Goal: Task Accomplishment & Management: Use online tool/utility

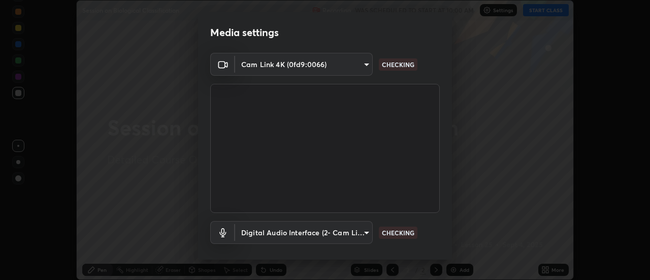
scroll to position [53, 0]
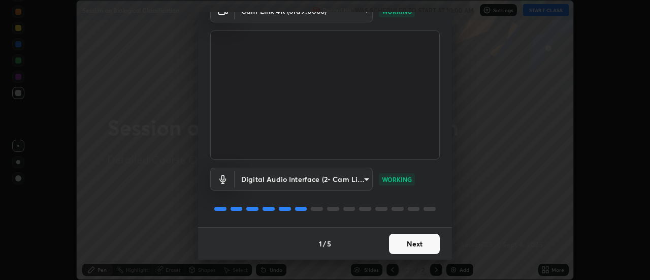
click at [409, 246] on button "Next" at bounding box center [414, 244] width 51 height 20
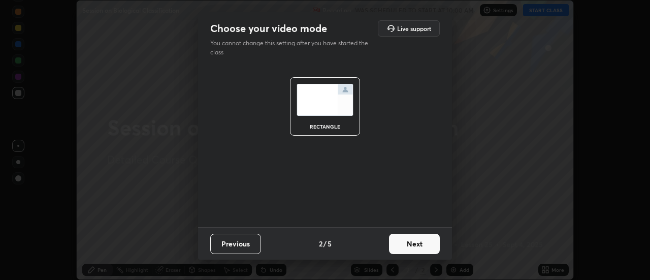
scroll to position [0, 0]
click at [409, 244] on button "Next" at bounding box center [414, 244] width 51 height 20
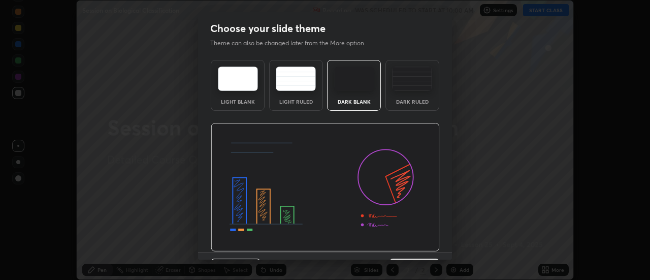
scroll to position [25, 0]
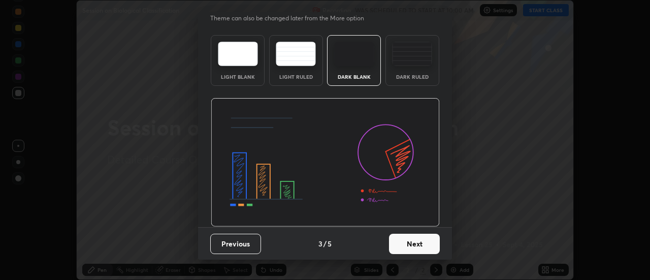
click at [404, 246] on button "Next" at bounding box center [414, 244] width 51 height 20
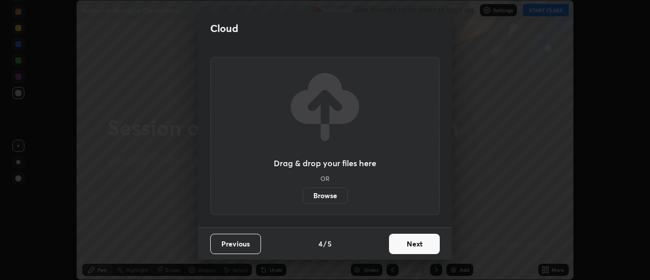
click at [408, 245] on button "Next" at bounding box center [414, 244] width 51 height 20
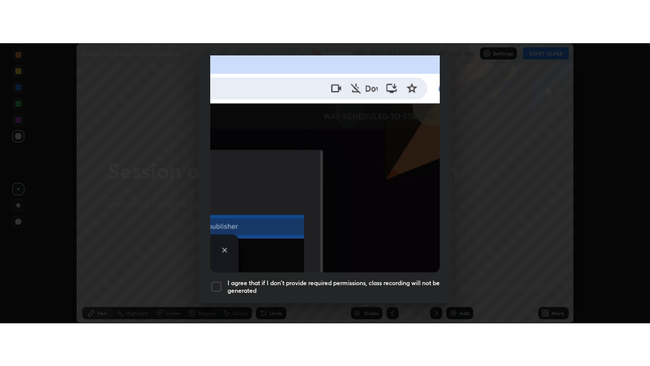
scroll to position [260, 0]
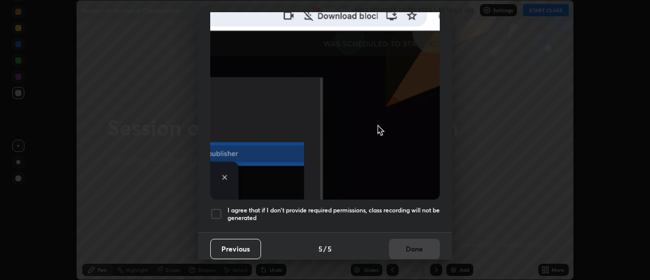
click at [219, 208] on div at bounding box center [216, 214] width 12 height 12
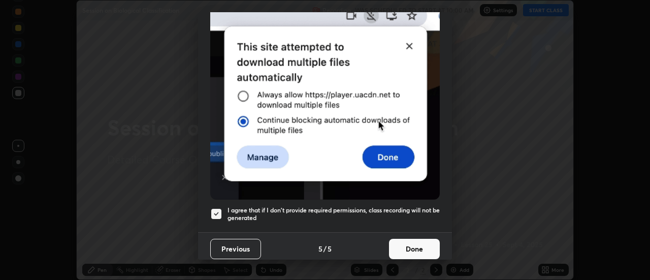
click at [408, 239] on button "Done" at bounding box center [414, 249] width 51 height 20
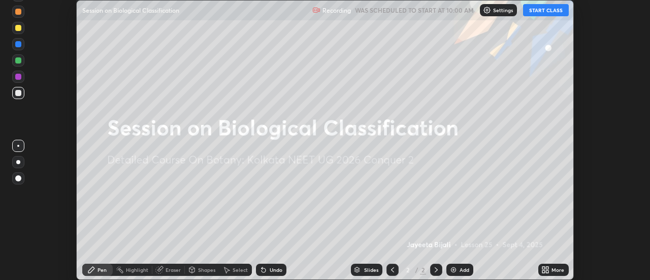
click at [550, 10] on button "START CLASS" at bounding box center [546, 10] width 46 height 12
click at [544, 269] on icon at bounding box center [543, 268] width 3 height 3
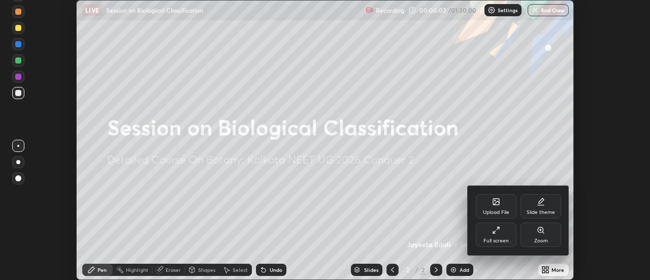
click at [499, 233] on icon at bounding box center [496, 230] width 8 height 8
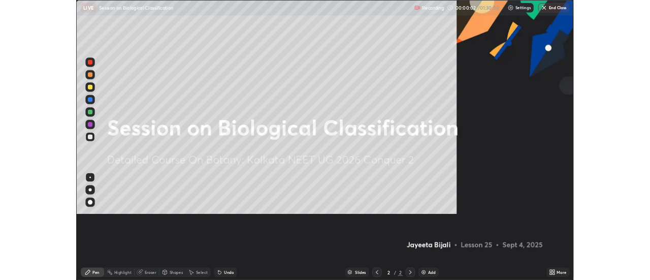
scroll to position [366, 650]
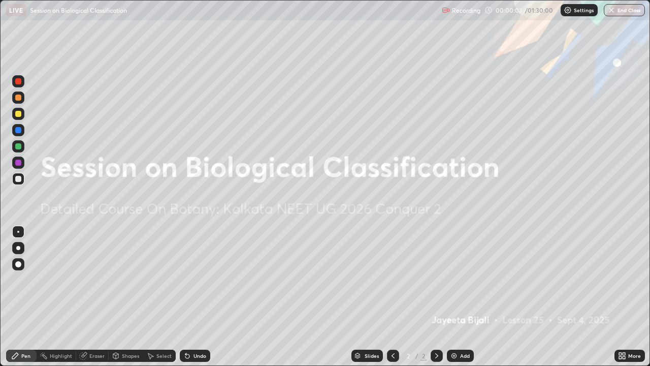
click at [453, 279] on img at bounding box center [454, 355] width 8 height 8
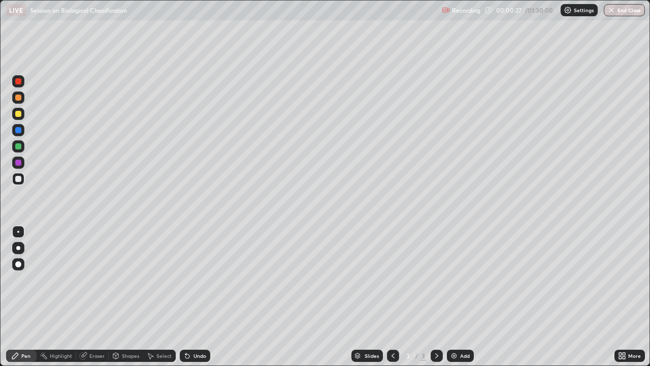
click at [627, 279] on div "More" at bounding box center [629, 355] width 30 height 12
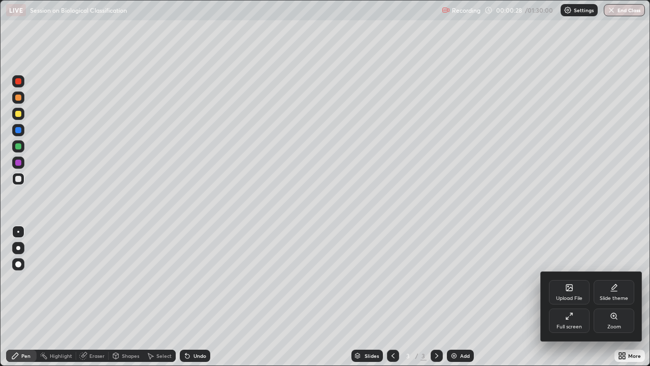
click at [567, 279] on div "Upload File" at bounding box center [569, 292] width 41 height 24
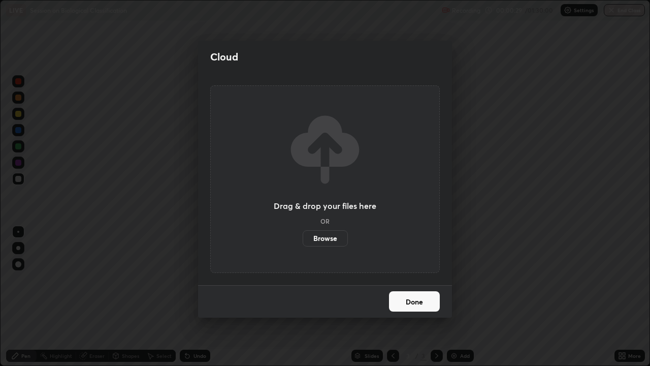
click at [334, 239] on label "Browse" at bounding box center [325, 238] width 45 height 16
click at [303, 239] on input "Browse" at bounding box center [303, 238] width 0 height 16
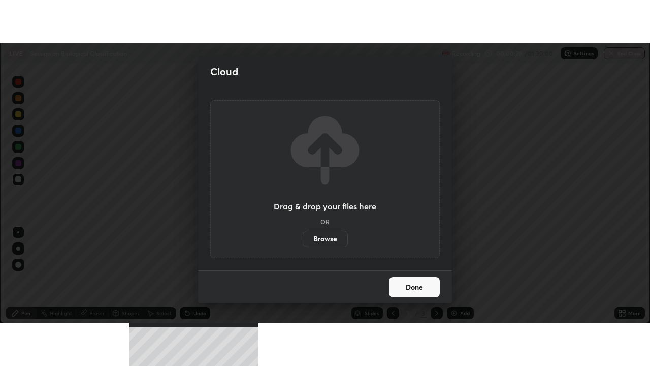
scroll to position [50497, 50126]
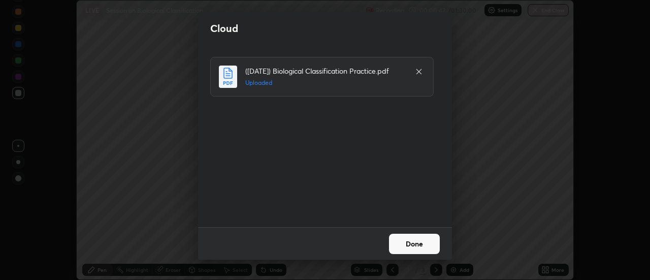
click at [409, 243] on button "Done" at bounding box center [414, 244] width 51 height 20
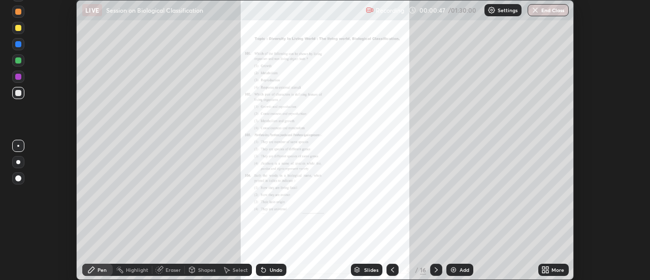
click at [550, 270] on div "More" at bounding box center [553, 270] width 30 height 12
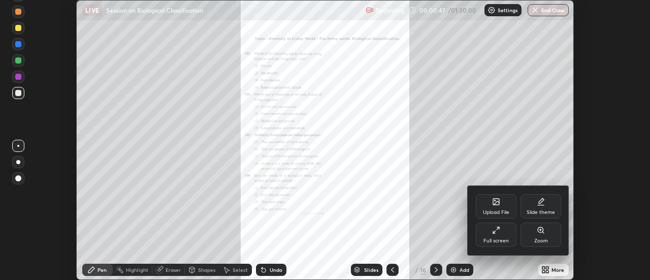
click at [489, 233] on div "Full screen" at bounding box center [496, 234] width 41 height 24
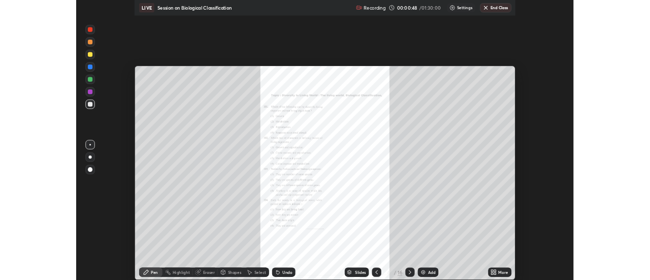
scroll to position [366, 650]
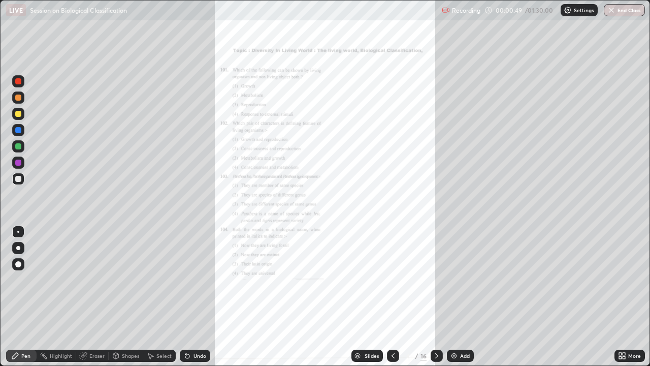
click at [392, 279] on icon at bounding box center [393, 355] width 8 height 8
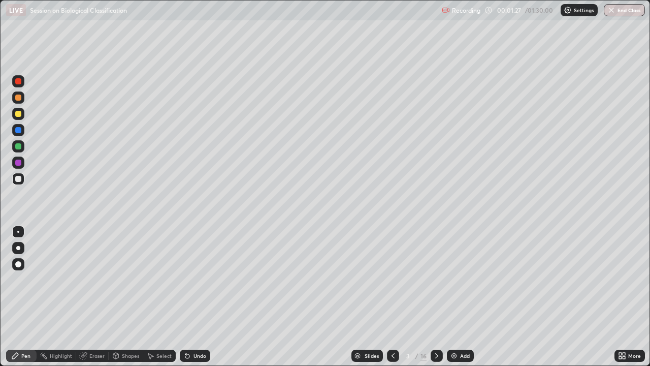
click at [20, 279] on div "Pen" at bounding box center [21, 355] width 30 height 12
click at [18, 146] on div at bounding box center [18, 146] width 6 height 6
click at [17, 248] on div at bounding box center [18, 248] width 4 height 4
click at [18, 181] on div at bounding box center [18, 179] width 6 height 6
click at [194, 279] on div "Undo" at bounding box center [199, 355] width 13 height 5
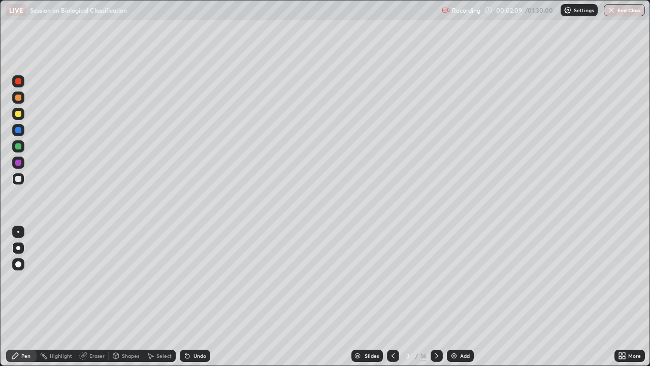
click at [196, 279] on div "Undo" at bounding box center [199, 355] width 13 height 5
click at [18, 231] on div at bounding box center [18, 232] width 2 height 2
click at [16, 100] on div at bounding box center [18, 97] width 6 height 6
click at [194, 279] on div "Undo" at bounding box center [199, 355] width 13 height 5
click at [193, 279] on div "Undo" at bounding box center [199, 355] width 13 height 5
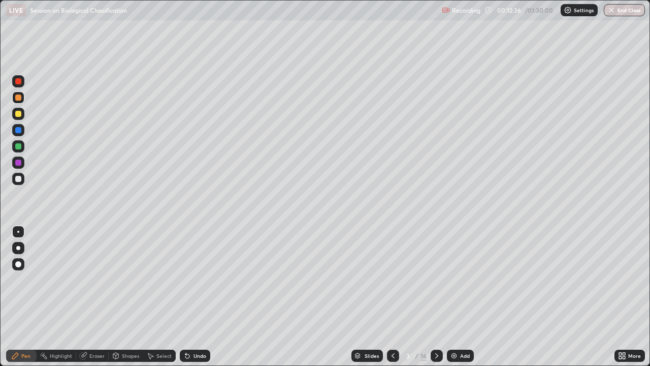
click at [154, 279] on div "Select" at bounding box center [159, 355] width 32 height 12
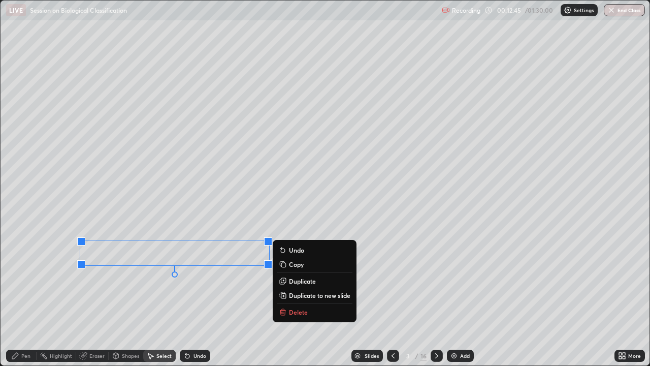
click at [187, 279] on icon at bounding box center [187, 356] width 4 height 4
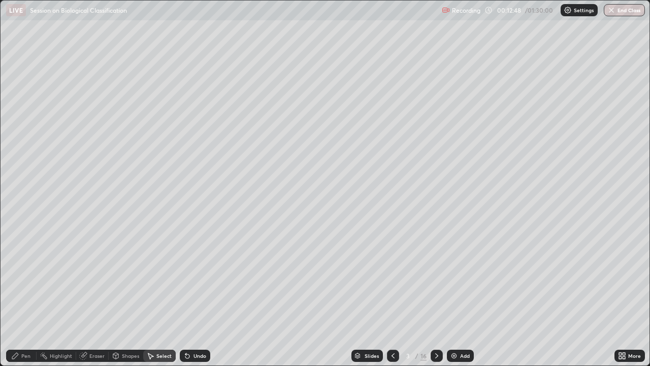
click at [451, 279] on img at bounding box center [454, 355] width 8 height 8
click at [21, 279] on div "Pen" at bounding box center [25, 355] width 9 height 5
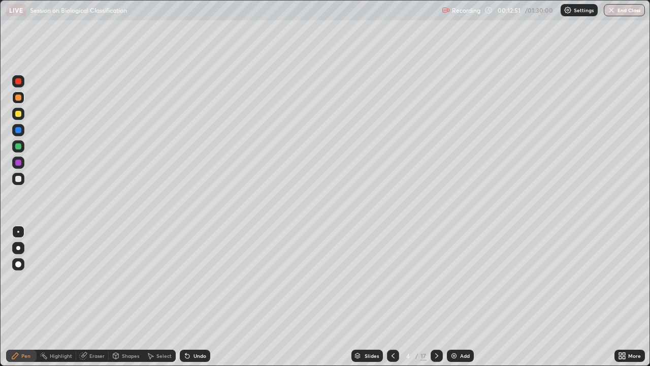
click at [18, 179] on div at bounding box center [18, 179] width 6 height 6
click at [17, 246] on div at bounding box center [18, 248] width 12 height 12
click at [392, 279] on icon at bounding box center [393, 355] width 8 height 8
click at [440, 279] on div at bounding box center [437, 355] width 12 height 12
click at [18, 115] on div at bounding box center [18, 114] width 6 height 6
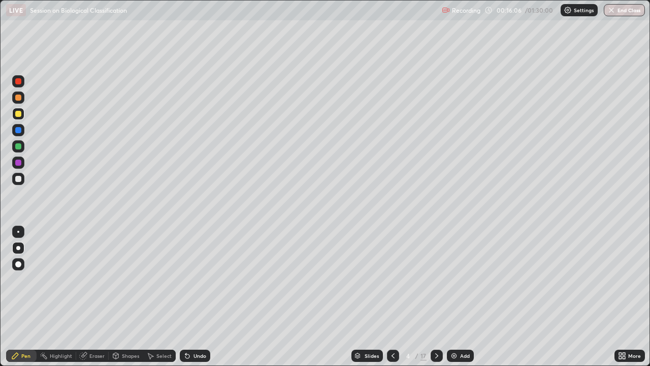
click at [18, 232] on div at bounding box center [18, 232] width 2 height 2
click at [194, 279] on div "Undo" at bounding box center [199, 355] width 13 height 5
click at [392, 279] on icon at bounding box center [393, 355] width 8 height 8
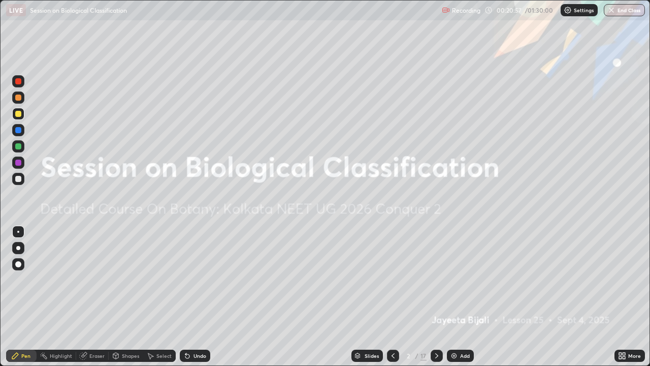
click at [436, 279] on icon at bounding box center [437, 355] width 8 height 8
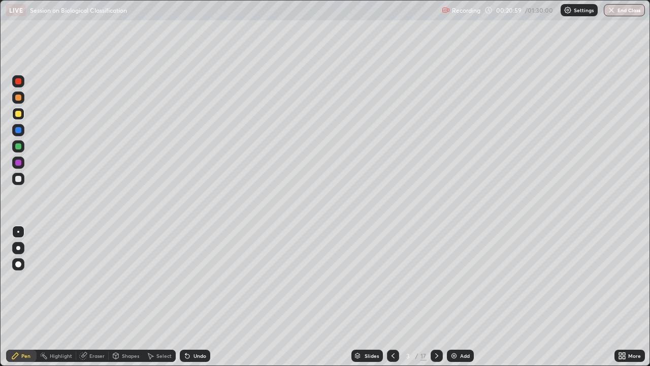
click at [435, 279] on icon at bounding box center [437, 355] width 8 height 8
click at [20, 147] on div at bounding box center [18, 146] width 6 height 6
click at [186, 279] on icon at bounding box center [187, 356] width 4 height 4
click at [189, 279] on icon at bounding box center [187, 355] width 8 height 8
click at [429, 279] on div "4 / 17" at bounding box center [415, 355] width 56 height 20
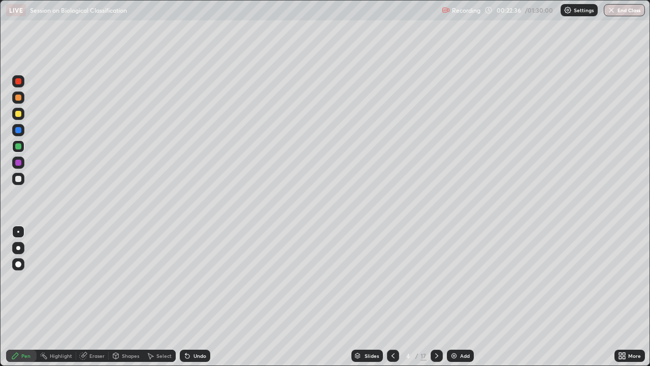
click at [429, 279] on div "4 / 17" at bounding box center [415, 355] width 56 height 20
click at [21, 83] on div at bounding box center [18, 81] width 12 height 12
click at [282, 279] on div "Slides 4 / 17 Add" at bounding box center [412, 355] width 404 height 20
click at [435, 279] on icon at bounding box center [437, 355] width 8 height 8
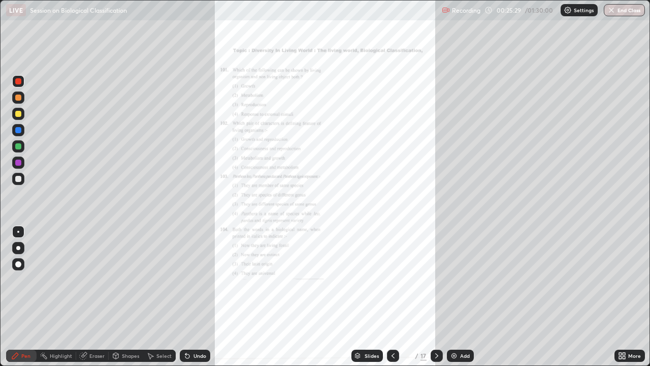
click at [393, 279] on icon at bounding box center [393, 355] width 8 height 8
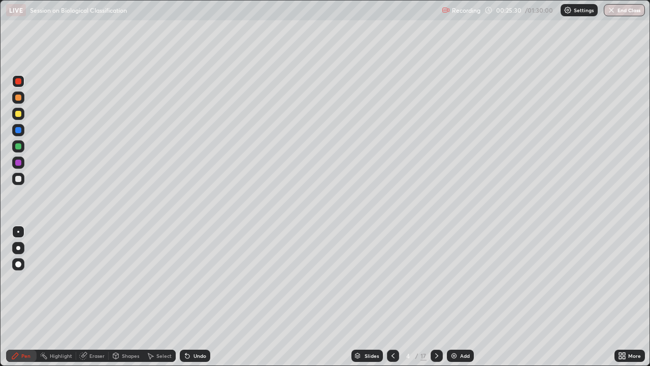
click at [452, 279] on img at bounding box center [454, 355] width 8 height 8
click at [18, 249] on div at bounding box center [18, 248] width 4 height 4
click at [18, 150] on div at bounding box center [18, 146] width 12 height 12
click at [392, 279] on icon at bounding box center [393, 355] width 8 height 8
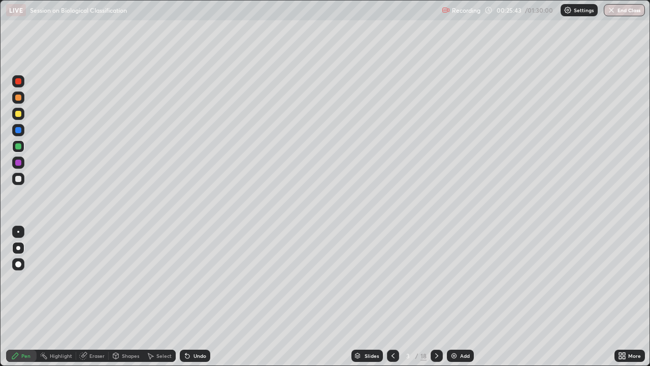
click at [431, 279] on div at bounding box center [437, 355] width 12 height 12
click at [434, 279] on icon at bounding box center [437, 355] width 8 height 8
click at [18, 179] on div at bounding box center [18, 179] width 6 height 6
click at [19, 232] on div at bounding box center [18, 232] width 2 height 2
click at [322, 19] on div "LIVE Session on Biological Classification" at bounding box center [222, 10] width 432 height 20
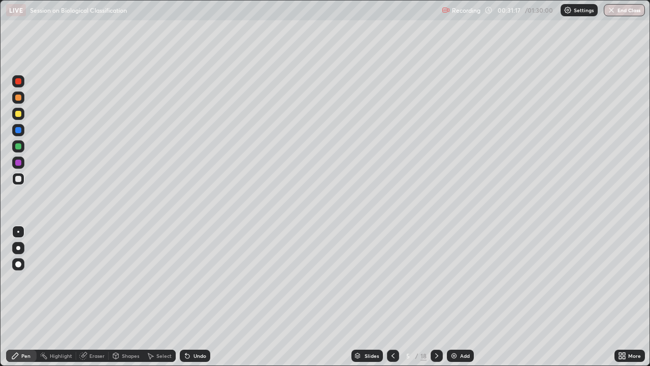
click at [16, 82] on div at bounding box center [18, 81] width 6 height 6
click at [17, 178] on div at bounding box center [18, 179] width 6 height 6
click at [194, 279] on div "Undo" at bounding box center [199, 355] width 13 height 5
click at [191, 279] on div "Undo" at bounding box center [195, 355] width 30 height 12
click at [193, 279] on div "Undo" at bounding box center [199, 355] width 13 height 5
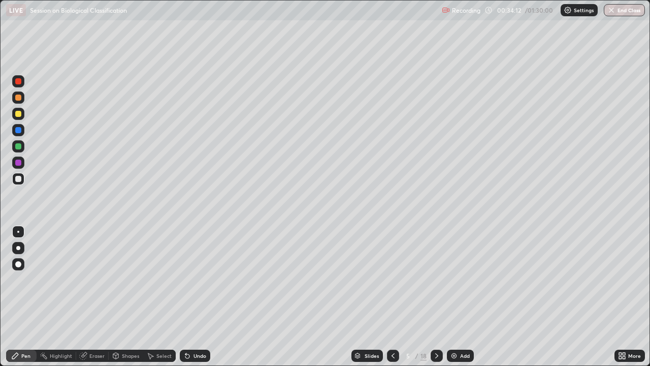
click at [188, 279] on icon at bounding box center [187, 355] width 8 height 8
click at [186, 279] on icon at bounding box center [187, 356] width 4 height 4
click at [19, 78] on div at bounding box center [18, 81] width 6 height 6
click at [19, 179] on div at bounding box center [18, 179] width 6 height 6
click at [195, 279] on div "Undo" at bounding box center [199, 355] width 13 height 5
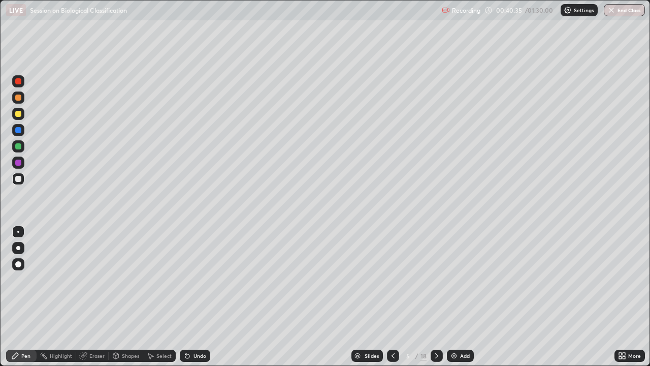
click at [193, 279] on div "Undo" at bounding box center [199, 355] width 13 height 5
click at [189, 279] on icon at bounding box center [187, 355] width 8 height 8
click at [151, 279] on icon at bounding box center [150, 355] width 8 height 8
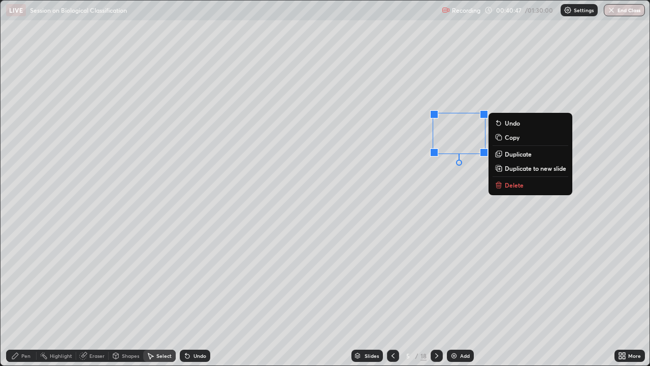
click at [24, 279] on div "Pen" at bounding box center [25, 355] width 9 height 5
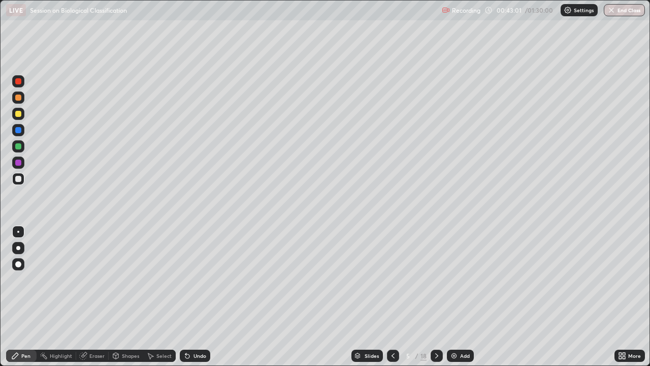
click at [16, 97] on div at bounding box center [18, 97] width 6 height 6
click at [19, 115] on div at bounding box center [18, 114] width 6 height 6
click at [189, 279] on icon at bounding box center [187, 355] width 8 height 8
click at [194, 279] on div "Undo" at bounding box center [195, 355] width 30 height 12
click at [17, 83] on div at bounding box center [18, 81] width 6 height 6
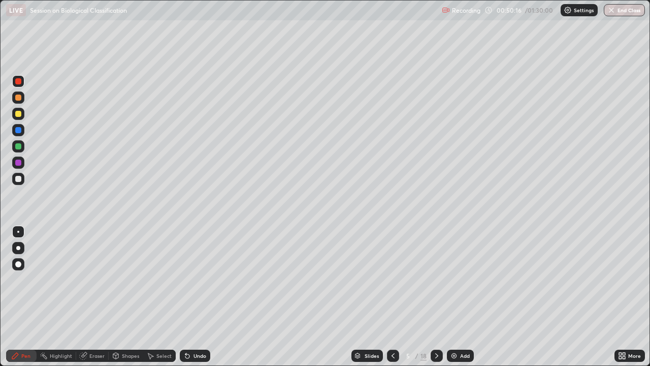
click at [18, 180] on div at bounding box center [18, 179] width 6 height 6
click at [22, 81] on div at bounding box center [18, 81] width 12 height 12
click at [18, 179] on div at bounding box center [18, 179] width 6 height 6
click at [192, 279] on div "Undo" at bounding box center [195, 355] width 30 height 12
click at [190, 279] on icon at bounding box center [187, 355] width 8 height 8
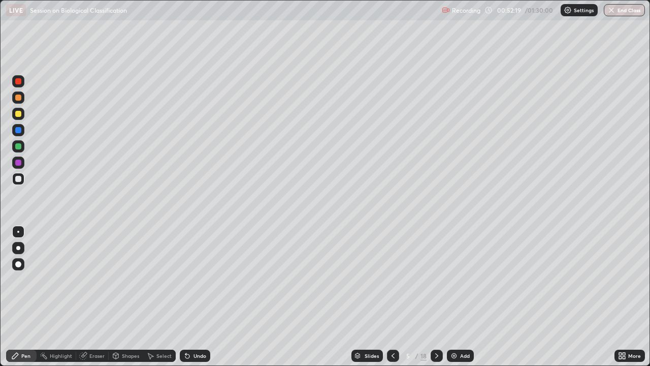
click at [190, 279] on div "Undo" at bounding box center [195, 355] width 30 height 12
click at [191, 279] on div "Undo" at bounding box center [195, 355] width 30 height 12
click at [193, 279] on div "Undo" at bounding box center [199, 355] width 13 height 5
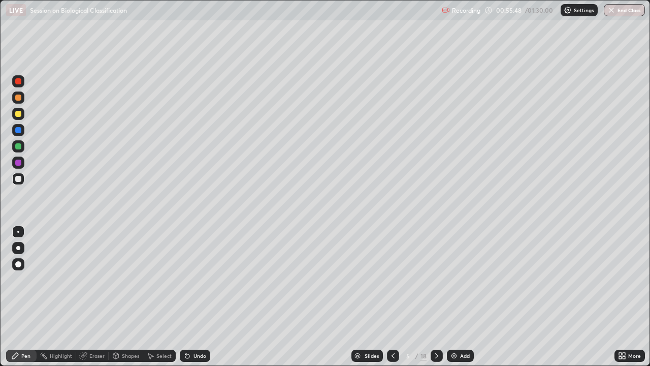
click at [436, 279] on icon at bounding box center [437, 355] width 8 height 8
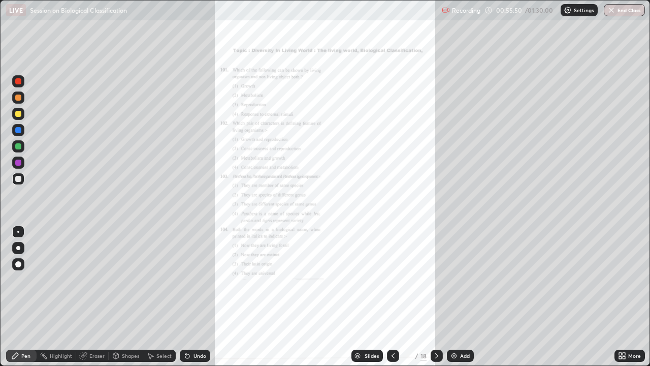
click at [393, 279] on icon at bounding box center [393, 355] width 8 height 8
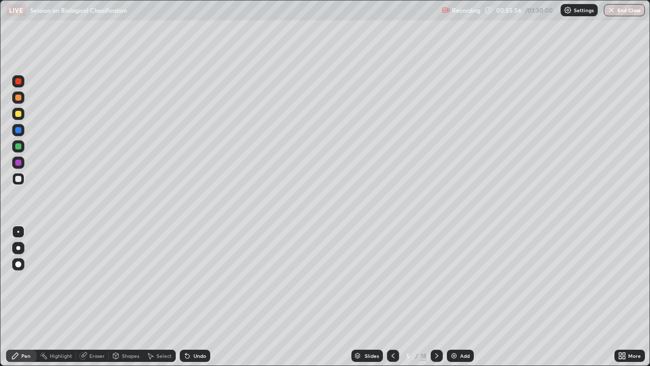
click at [452, 279] on img at bounding box center [454, 355] width 8 height 8
click at [195, 279] on div "Undo" at bounding box center [199, 355] width 13 height 5
click at [20, 111] on div at bounding box center [18, 114] width 6 height 6
click at [174, 279] on div "Select" at bounding box center [159, 355] width 32 height 12
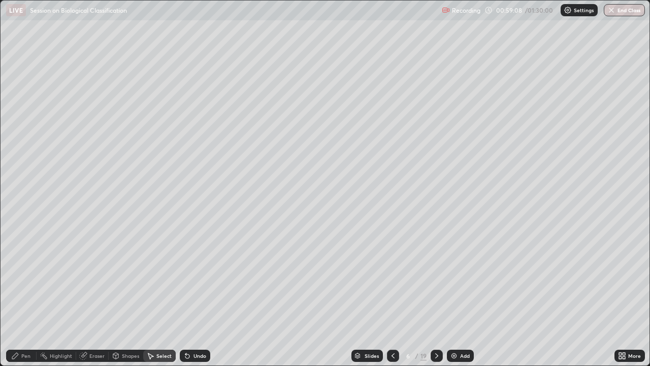
click at [135, 279] on div "0 ° Undo Copy Duplicate Duplicate to new slide Delete" at bounding box center [325, 183] width 649 height 365
click at [15, 279] on icon at bounding box center [15, 355] width 6 height 6
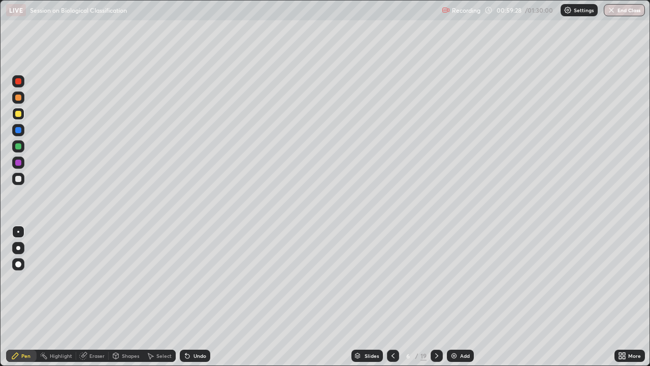
click at [19, 178] on div at bounding box center [18, 179] width 6 height 6
click at [89, 279] on div "Eraser" at bounding box center [96, 355] width 15 height 5
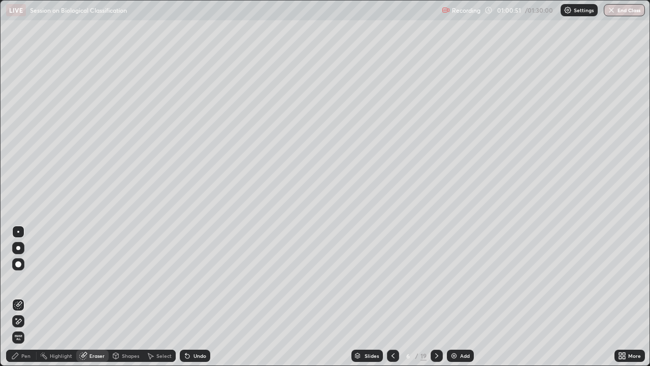
click at [21, 279] on div "Pen" at bounding box center [25, 355] width 9 height 5
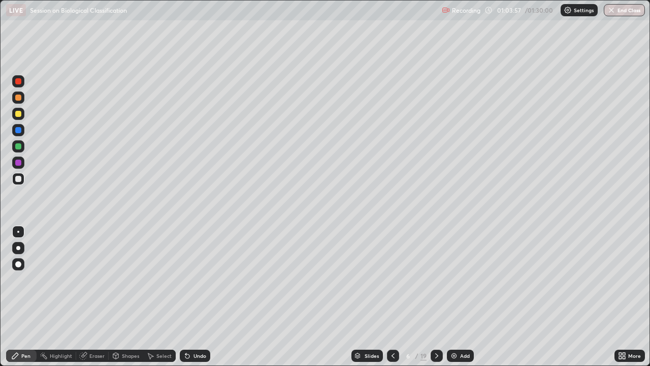
click at [147, 279] on icon at bounding box center [150, 355] width 8 height 8
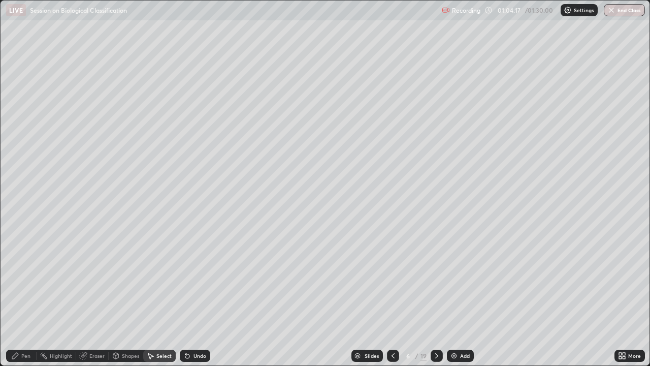
click at [322, 237] on div "0 ° Undo Copy Duplicate Duplicate to new slide Delete" at bounding box center [325, 183] width 649 height 365
click at [21, 279] on div "Pen" at bounding box center [21, 355] width 30 height 12
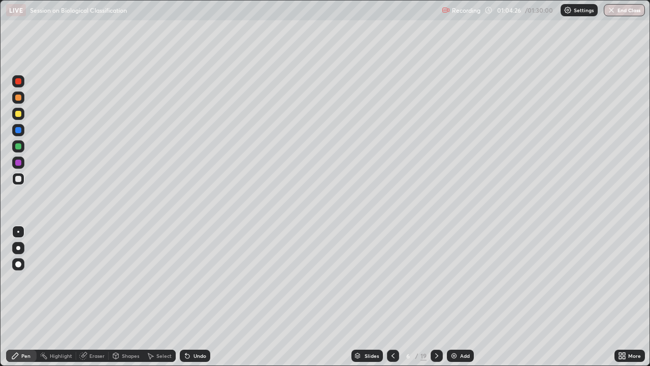
click at [16, 114] on div at bounding box center [18, 114] width 6 height 6
click at [387, 279] on div at bounding box center [393, 355] width 12 height 12
click at [17, 178] on div at bounding box center [18, 179] width 6 height 6
click at [435, 279] on icon at bounding box center [436, 355] width 3 height 5
click at [439, 279] on icon at bounding box center [437, 355] width 8 height 8
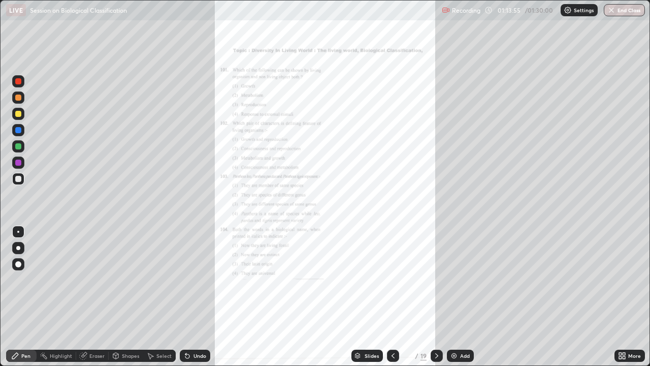
click at [619, 279] on icon at bounding box center [620, 357] width 3 height 3
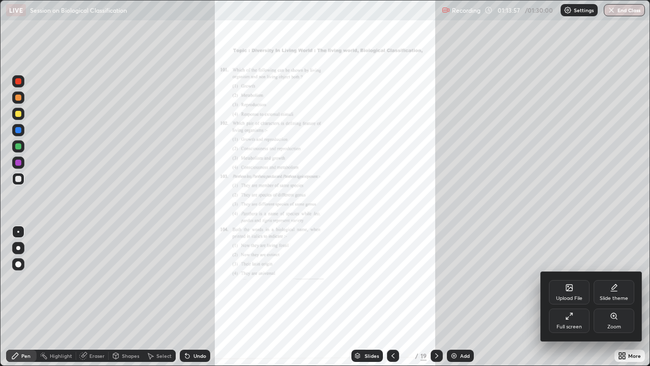
click at [614, 279] on icon at bounding box center [614, 316] width 6 height 6
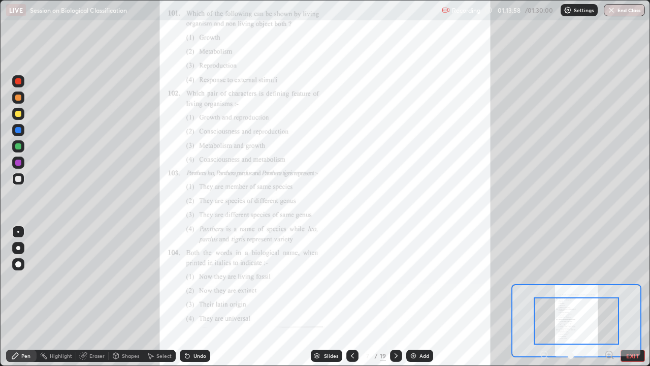
click at [608, 279] on icon at bounding box center [609, 354] width 10 height 10
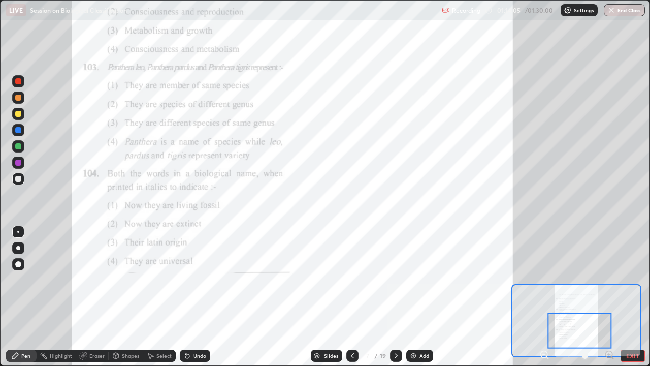
click at [395, 279] on icon at bounding box center [396, 355] width 8 height 8
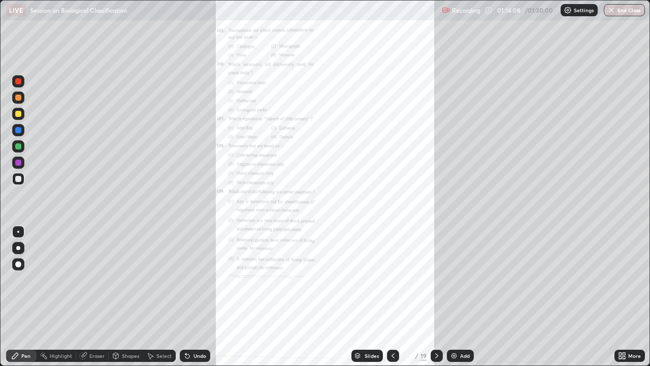
click at [395, 279] on icon at bounding box center [393, 355] width 8 height 8
click at [436, 279] on icon at bounding box center [437, 355] width 8 height 8
click at [435, 279] on icon at bounding box center [437, 355] width 8 height 8
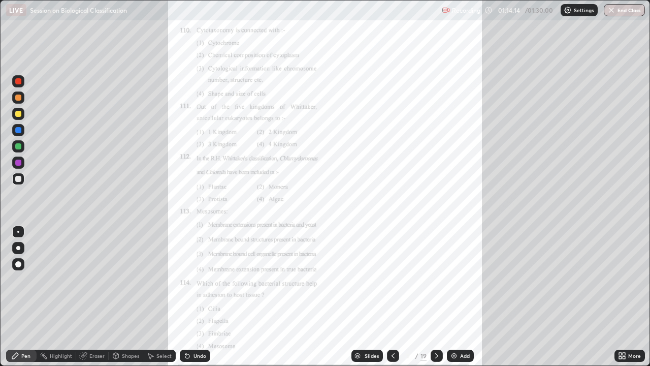
click at [436, 279] on icon at bounding box center [437, 355] width 8 height 8
click at [397, 279] on div at bounding box center [393, 355] width 12 height 12
click at [620, 279] on icon at bounding box center [622, 355] width 8 height 8
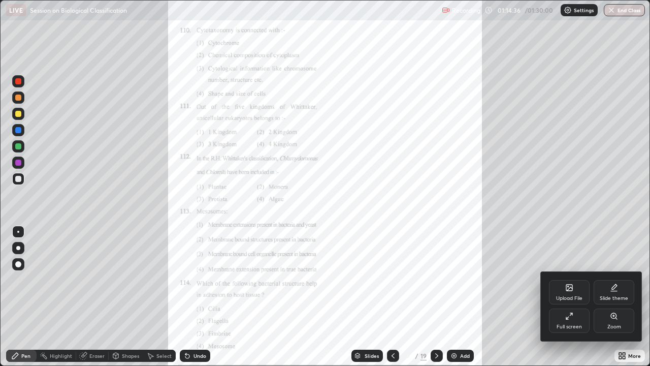
click at [612, 279] on icon at bounding box center [614, 316] width 6 height 6
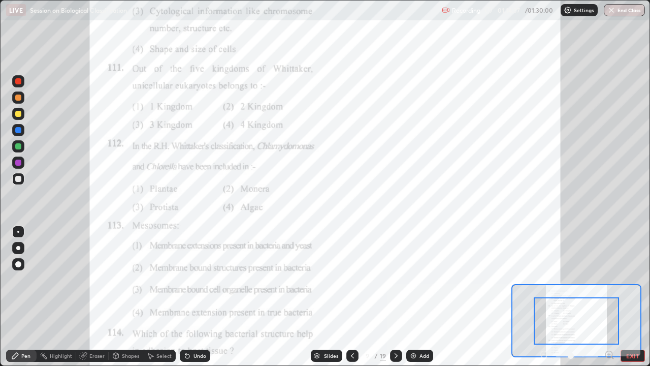
click at [618, 279] on div at bounding box center [576, 320] width 85 height 47
click at [16, 279] on icon at bounding box center [15, 355] width 6 height 6
click at [19, 86] on div at bounding box center [18, 81] width 12 height 12
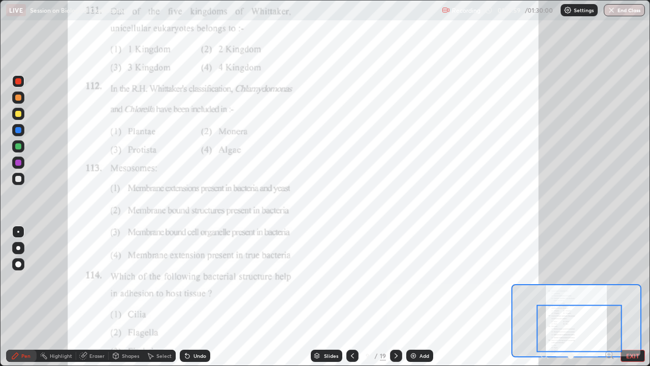
click at [395, 279] on icon at bounding box center [396, 355] width 8 height 8
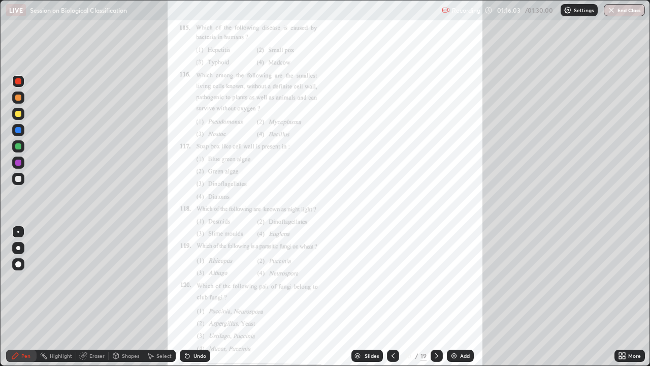
click at [625, 279] on icon at bounding box center [624, 357] width 3 height 3
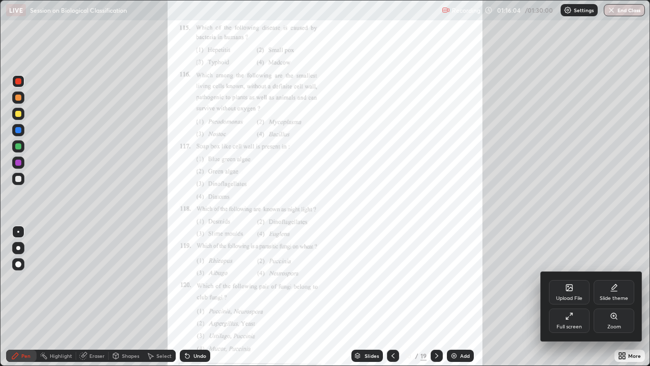
click at [615, 279] on icon at bounding box center [614, 316] width 6 height 6
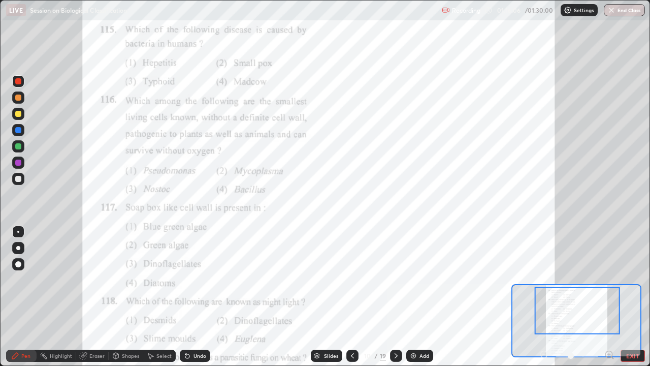
click at [605, 279] on icon at bounding box center [609, 354] width 10 height 10
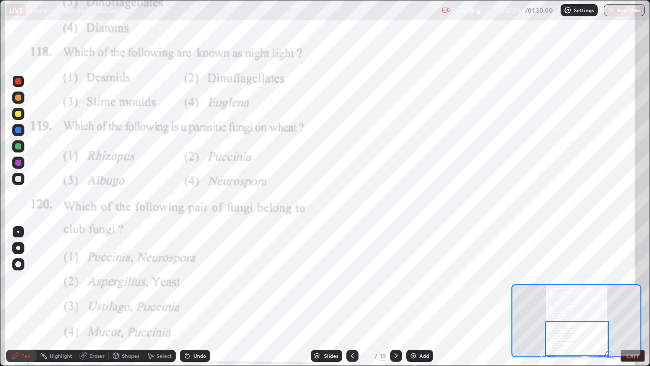
click at [397, 279] on icon at bounding box center [396, 355] width 8 height 8
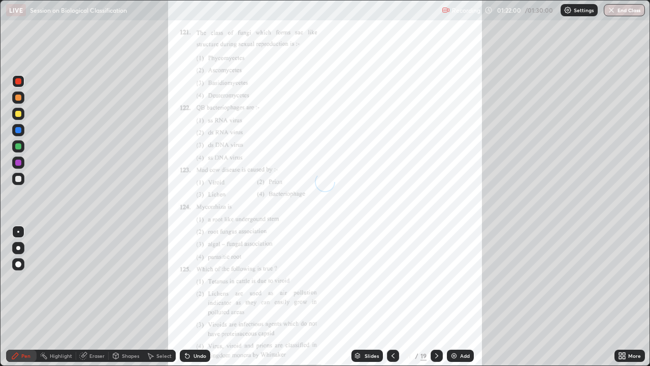
click at [620, 279] on icon at bounding box center [620, 357] width 3 height 3
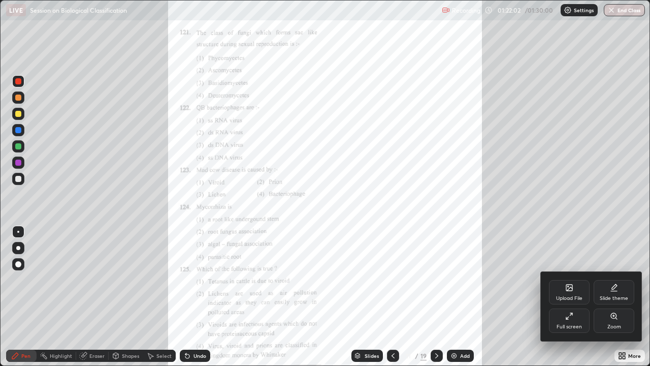
click at [613, 279] on icon at bounding box center [614, 316] width 6 height 6
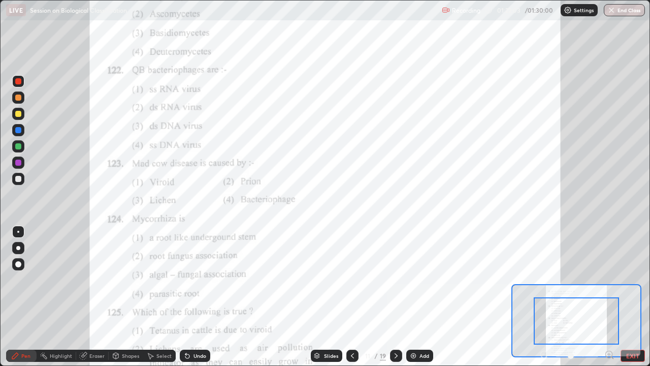
click at [609, 279] on icon at bounding box center [609, 354] width 10 height 10
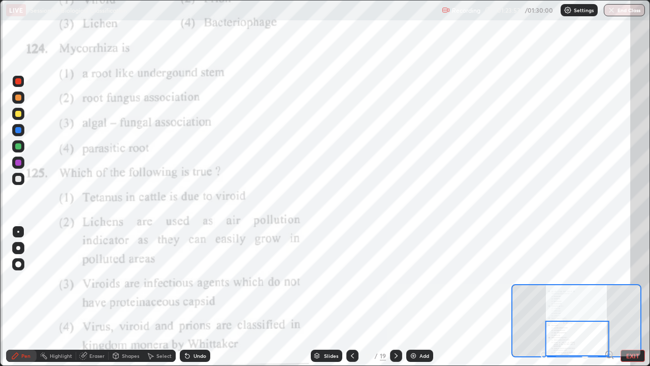
click at [396, 279] on icon at bounding box center [396, 355] width 8 height 8
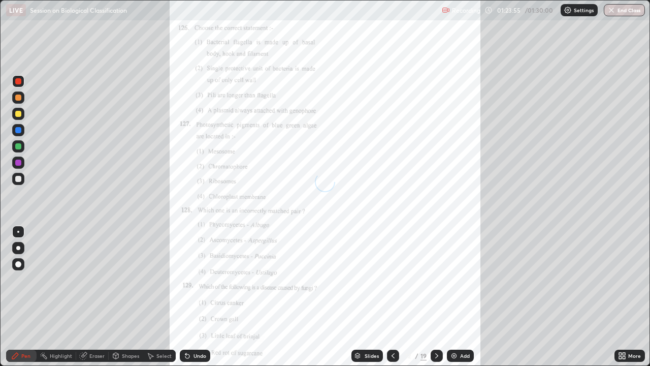
click at [622, 279] on icon at bounding box center [622, 355] width 8 height 8
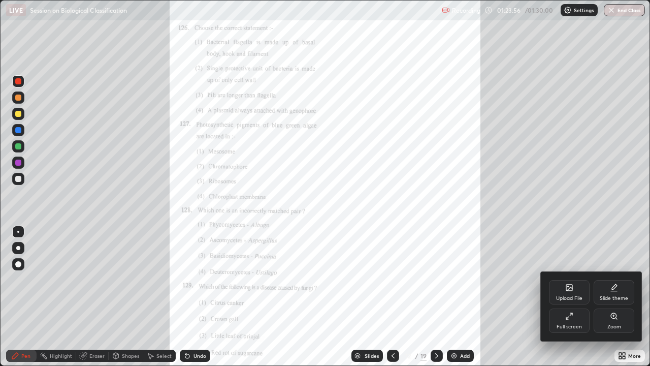
click at [615, 279] on icon at bounding box center [614, 316] width 6 height 6
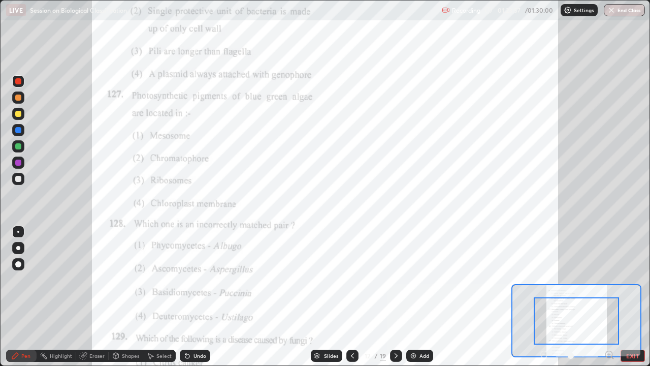
click at [609, 279] on icon at bounding box center [609, 354] width 10 height 10
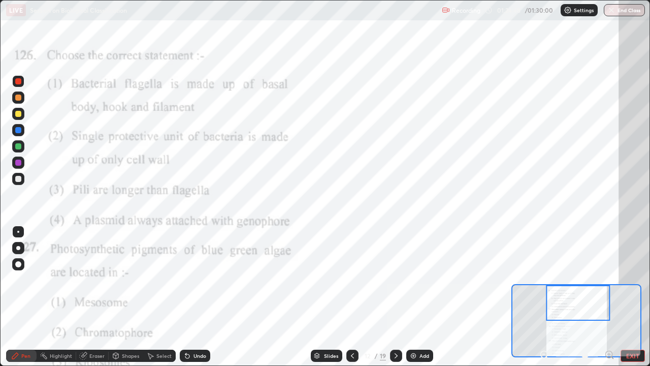
click at [20, 132] on div at bounding box center [18, 130] width 6 height 6
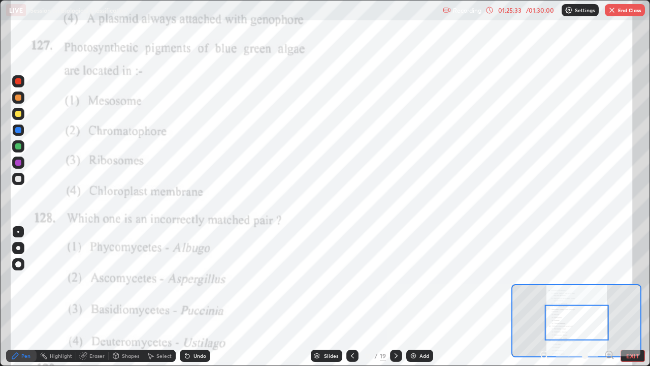
click at [19, 85] on div at bounding box center [18, 81] width 12 height 12
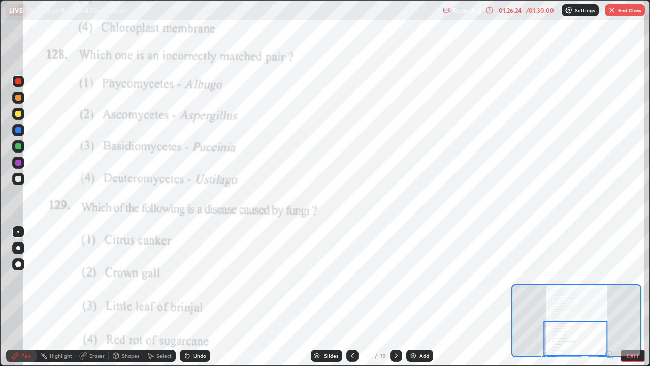
click at [395, 279] on icon at bounding box center [396, 355] width 8 height 8
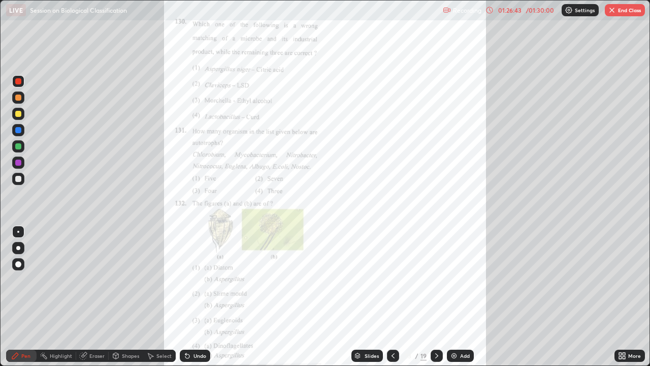
click at [631, 11] on button "End Class" at bounding box center [625, 10] width 40 height 12
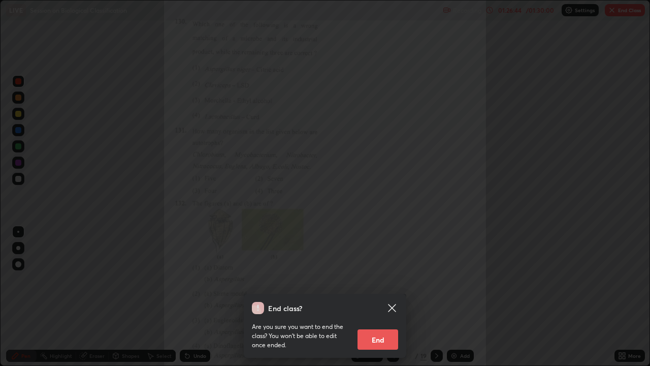
click at [378, 279] on button "End" at bounding box center [377, 339] width 41 height 20
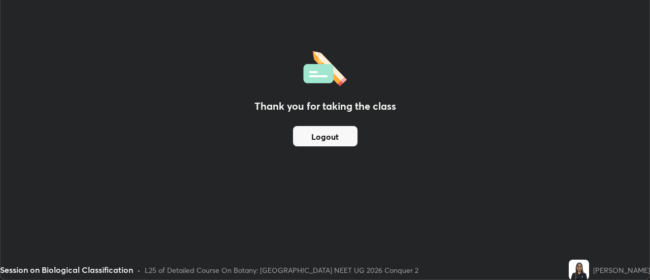
scroll to position [50497, 50126]
